Goal: Transaction & Acquisition: Purchase product/service

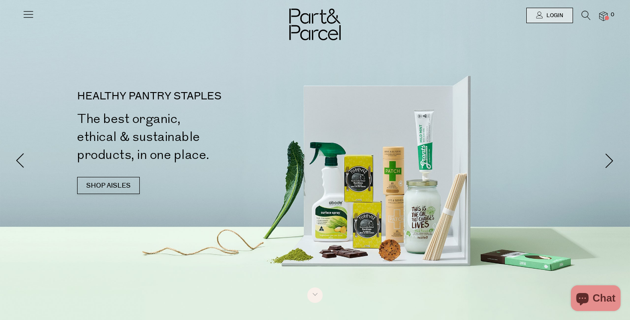
click at [30, 16] on icon at bounding box center [28, 14] width 12 height 12
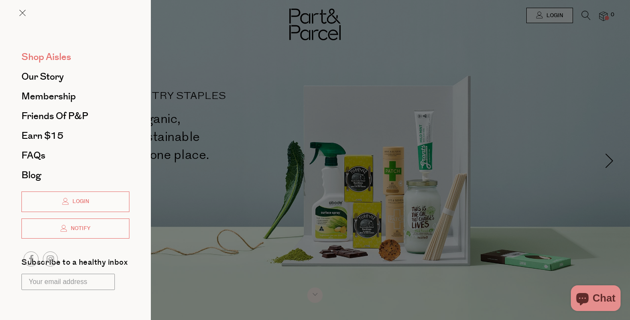
click at [55, 57] on span "Shop Aisles" at bounding box center [46, 57] width 50 height 14
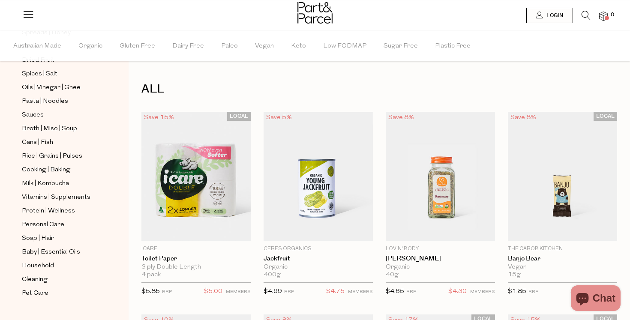
scroll to position [263, 0]
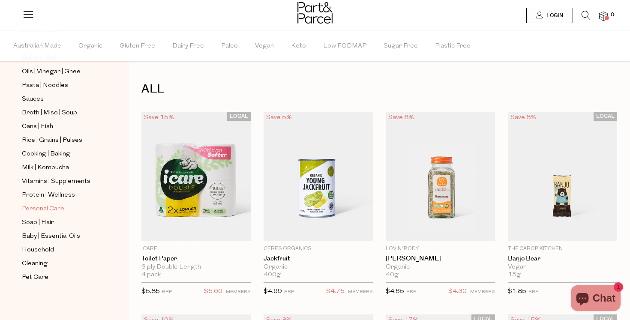
click at [54, 207] on span "Personal Care" at bounding box center [43, 209] width 42 height 10
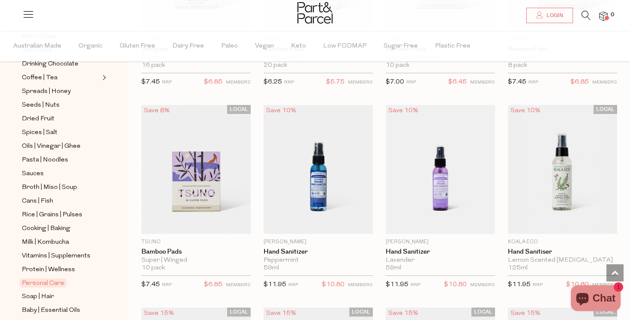
scroll to position [2049, 0]
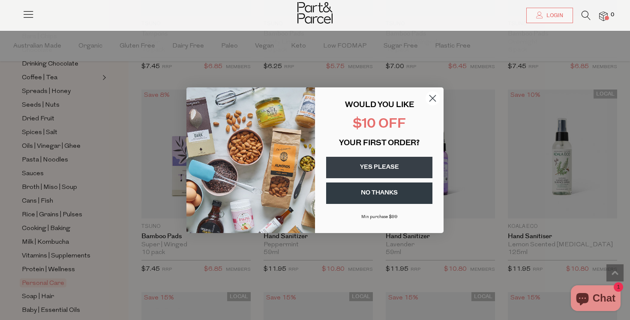
click at [431, 101] on circle "Close dialog" at bounding box center [432, 98] width 14 height 14
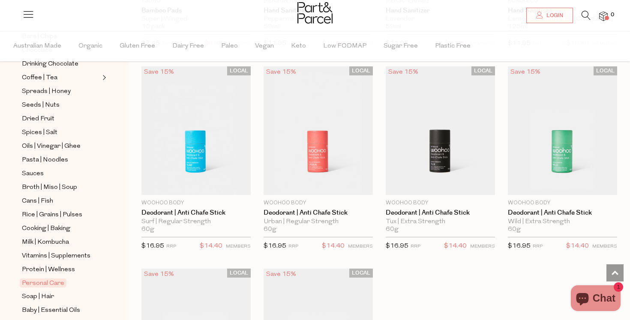
scroll to position [2278, 0]
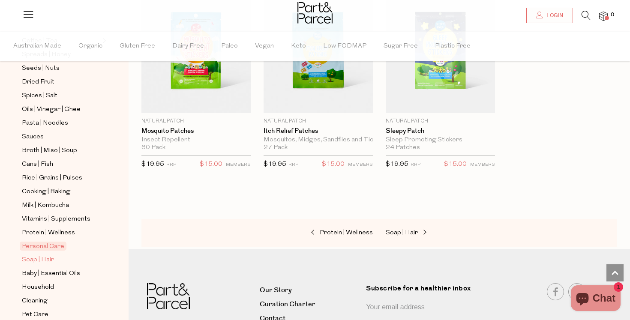
scroll to position [227, 0]
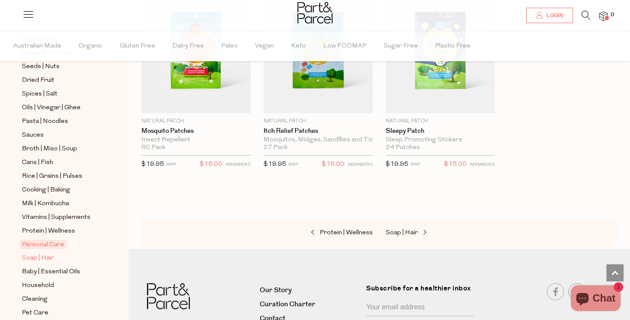
click at [48, 254] on span "Soap | Hair" at bounding box center [38, 258] width 32 height 10
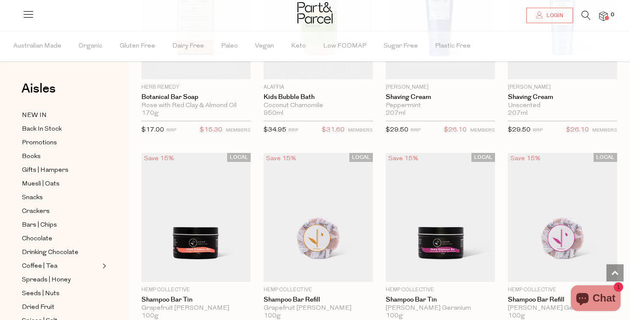
scroll to position [1982, 0]
